Goal: Use online tool/utility: Utilize a website feature to perform a specific function

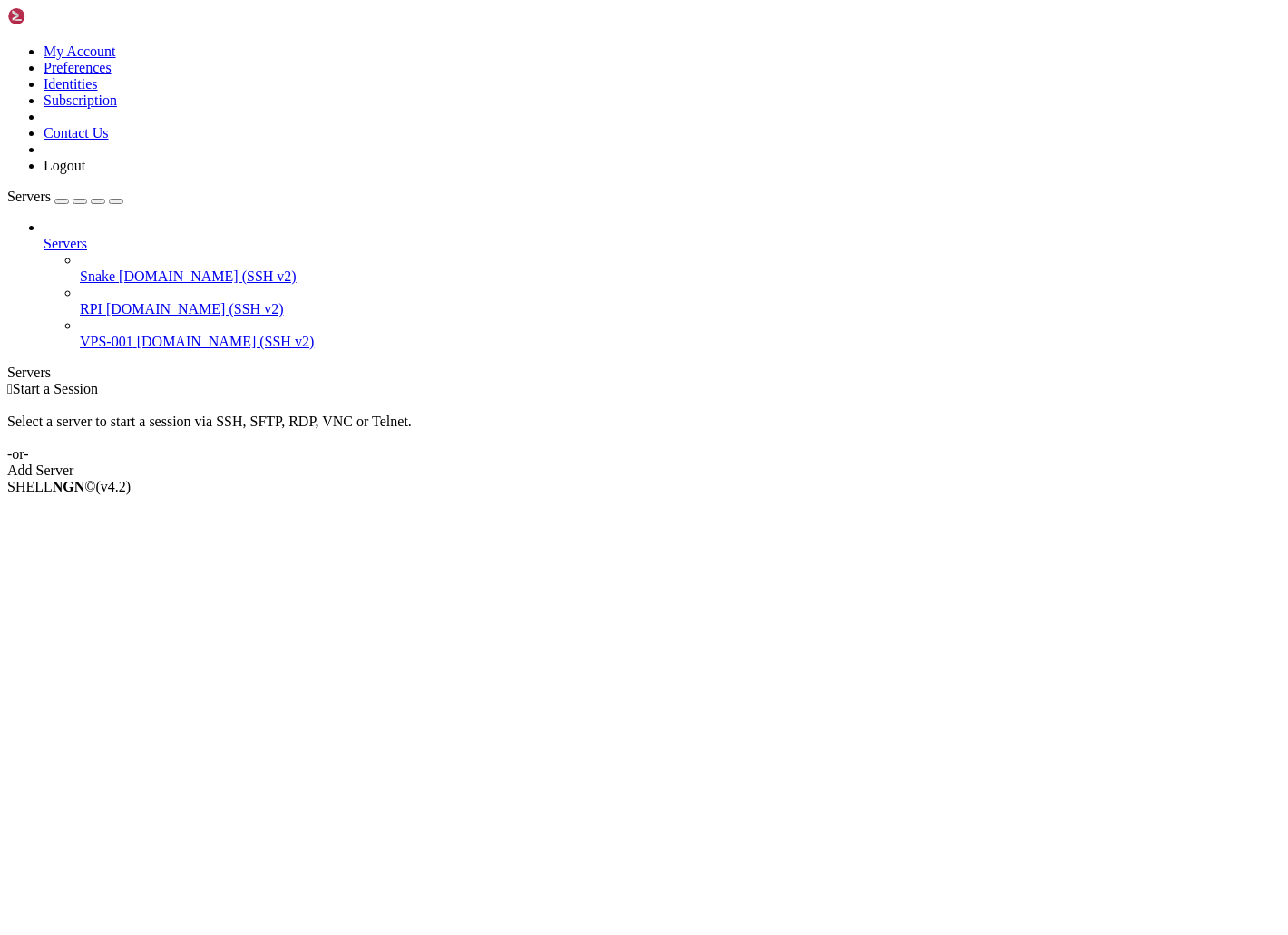
drag, startPoint x: 0, startPoint y: 0, endPoint x: 96, endPoint y: 155, distance: 182.3
click at [96, 269] on span "Snake" at bounding box center [98, 276] width 36 height 15
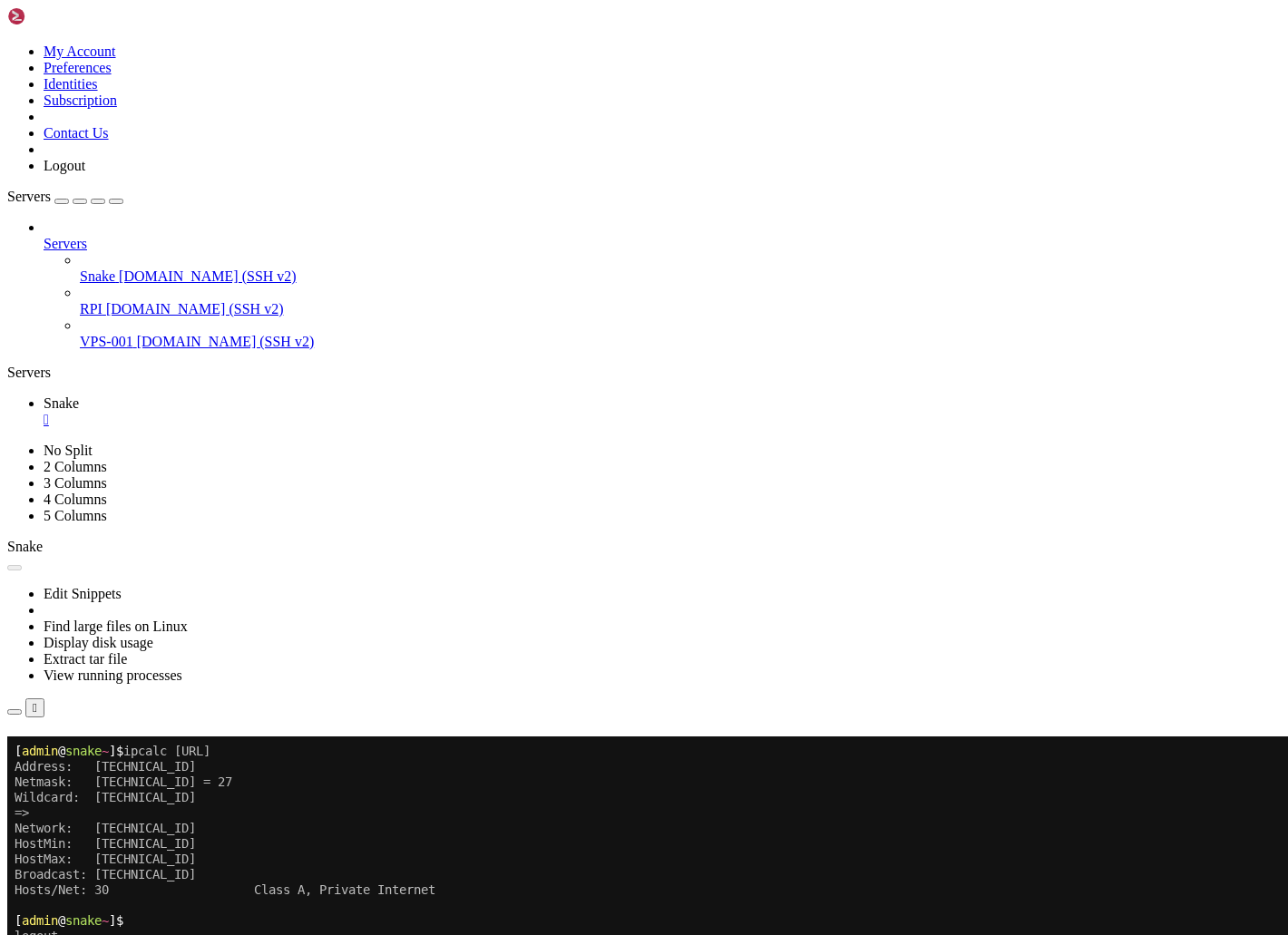
click at [311, 411] on div "" at bounding box center [662, 419] width 1237 height 16
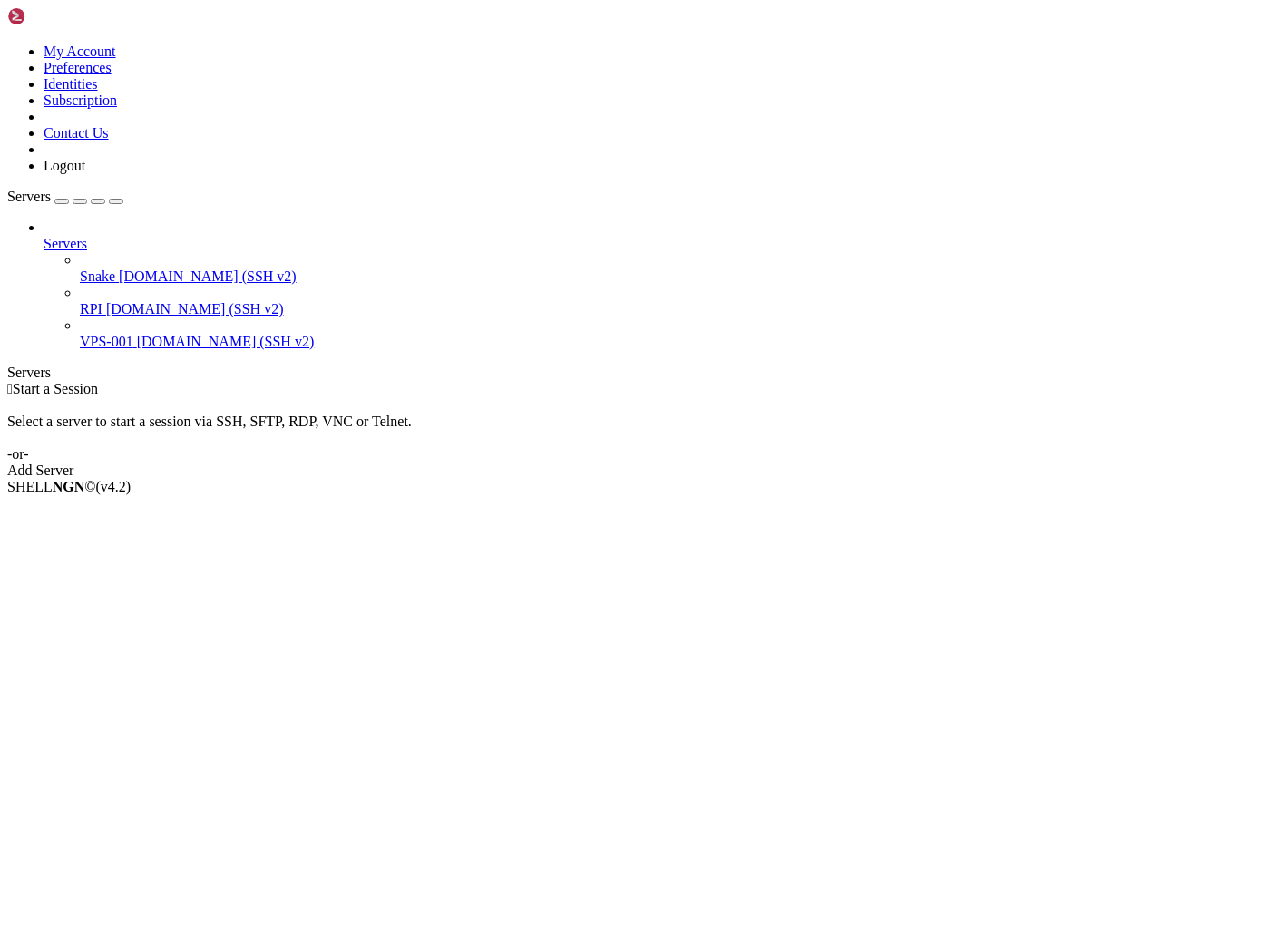
drag, startPoint x: 0, startPoint y: 0, endPoint x: 129, endPoint y: 167, distance: 211.0
click at [129, 269] on span "[DOMAIN_NAME] (SSH v2)" at bounding box center [207, 276] width 177 height 15
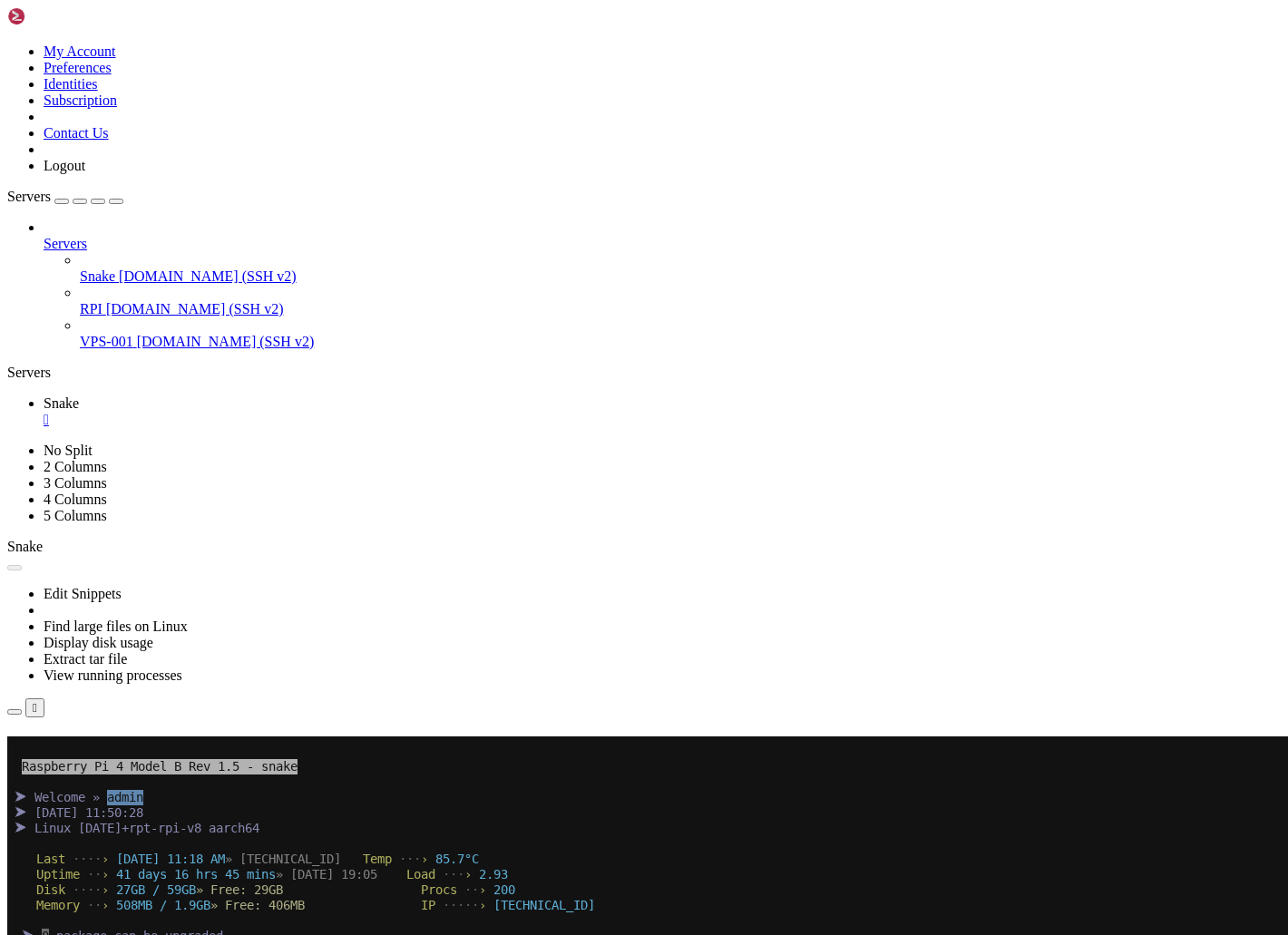
click at [310, 411] on div "" at bounding box center [662, 419] width 1237 height 16
